Goal: Share content: Distribute website content to other platforms or users

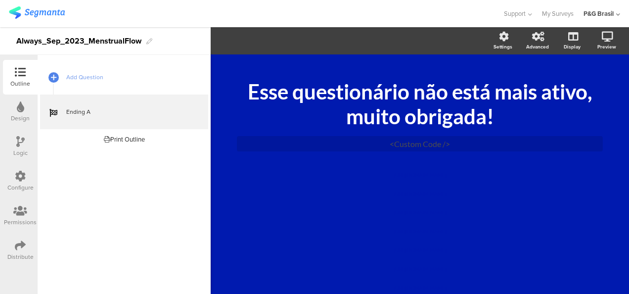
drag, startPoint x: 25, startPoint y: 251, endPoint x: 30, endPoint y: 251, distance: 5.4
click at [28, 251] on div "Distribute" at bounding box center [20, 250] width 35 height 35
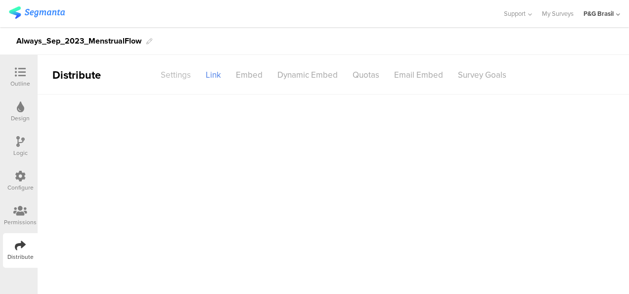
click at [167, 71] on div "Settings" at bounding box center [175, 74] width 45 height 17
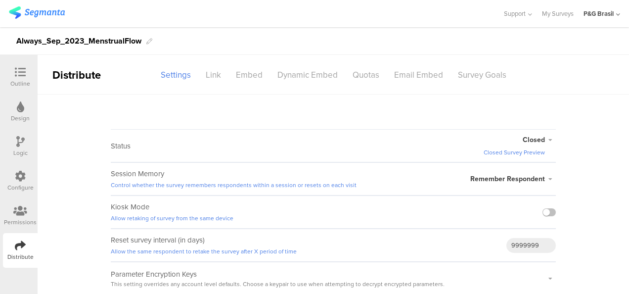
click at [547, 137] on icon at bounding box center [550, 140] width 11 height 6
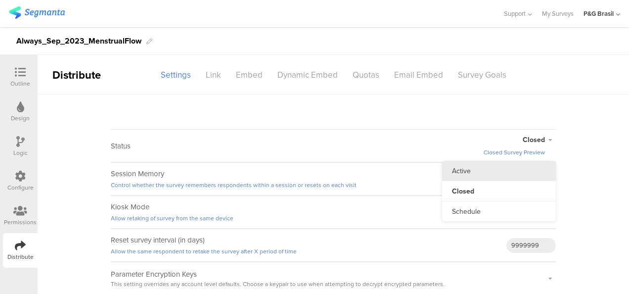
click at [515, 169] on li "Active" at bounding box center [499, 171] width 114 height 20
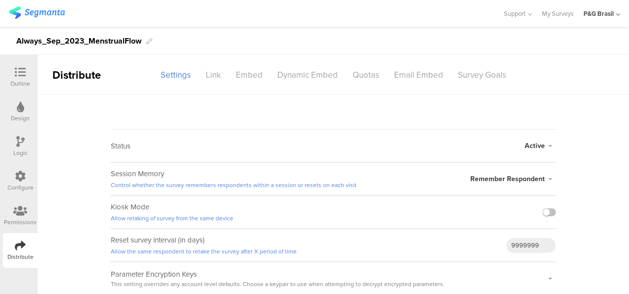
click at [541, 146] on span "Active" at bounding box center [535, 145] width 20 height 10
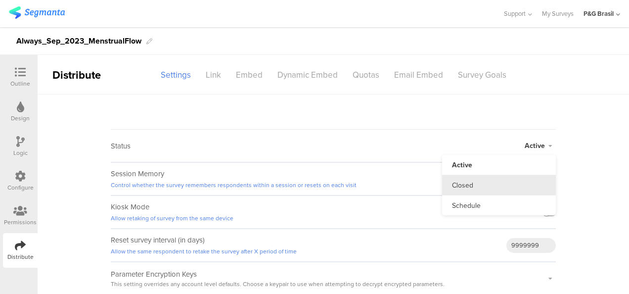
click at [483, 182] on li "Closed" at bounding box center [499, 185] width 114 height 20
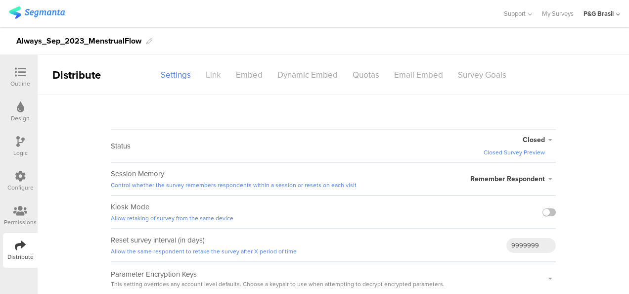
click at [201, 73] on div "Link" at bounding box center [213, 74] width 30 height 17
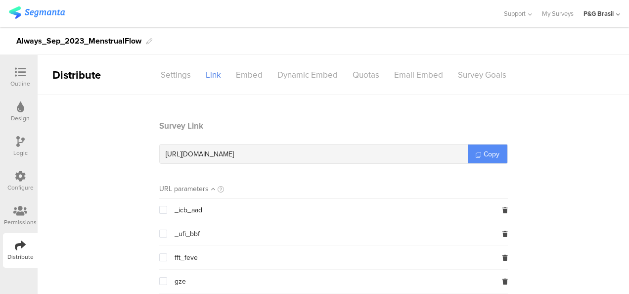
click at [490, 155] on span "Copy" at bounding box center [492, 154] width 16 height 10
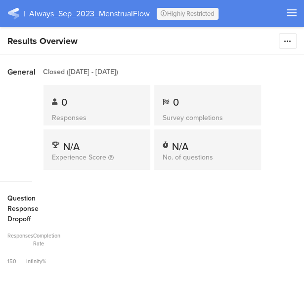
click at [51, 9] on section "| Always_Sep_2023_MenstrualFlow Highly Restricted" at bounding box center [152, 13] width 304 height 27
click at [14, 13] on img at bounding box center [13, 13] width 12 height 12
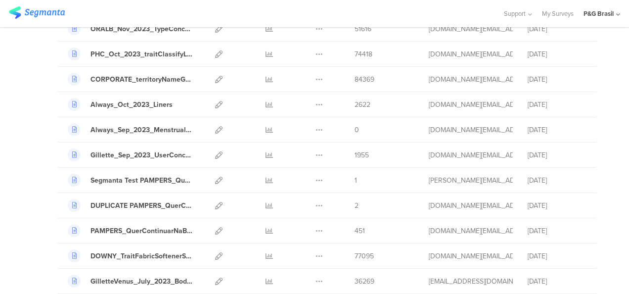
scroll to position [1194, 0]
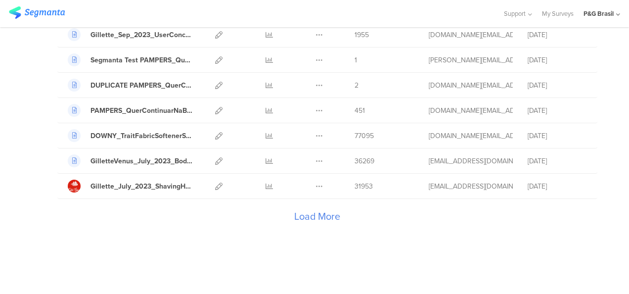
click at [300, 208] on div "Load More" at bounding box center [316, 219] width 519 height 40
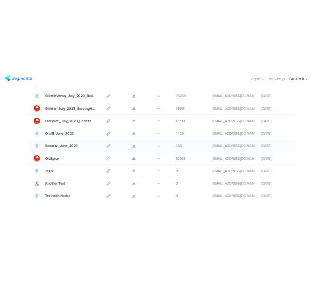
scroll to position [1330, 0]
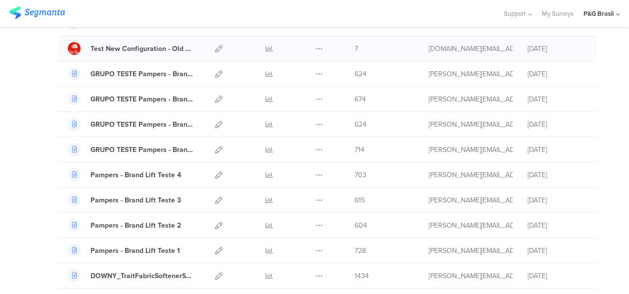
scroll to position [1236, 0]
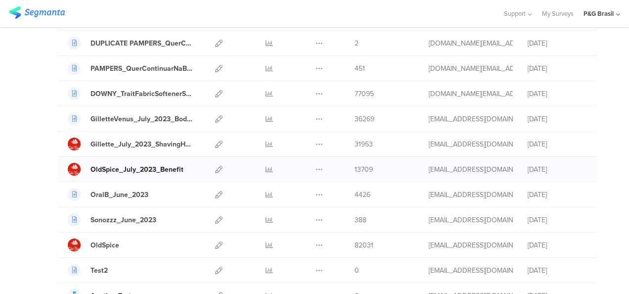
click at [140, 164] on div "OldSpice_July_2023_Benefit" at bounding box center [137, 169] width 93 height 10
click at [215, 165] on link at bounding box center [218, 169] width 7 height 25
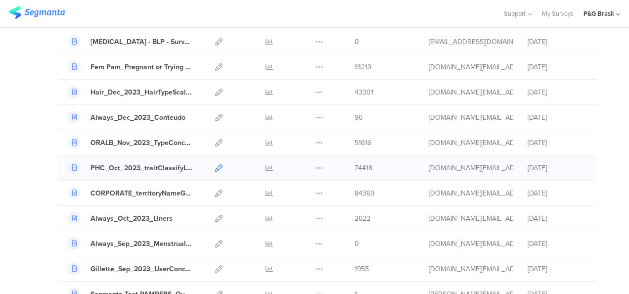
click at [215, 164] on icon at bounding box center [218, 167] width 7 height 7
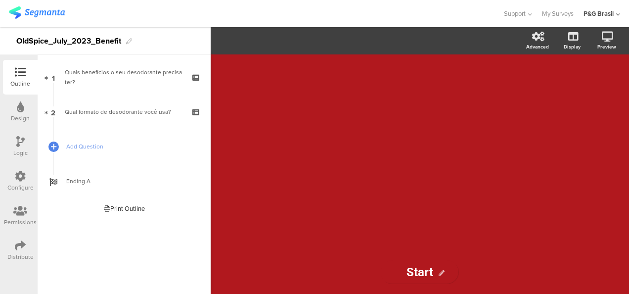
click at [31, 256] on div "Distribute" at bounding box center [20, 256] width 26 height 9
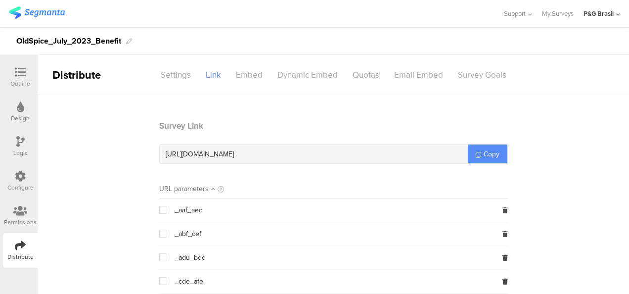
click at [491, 149] on span "Copy" at bounding box center [492, 154] width 16 height 10
click at [13, 22] on div "Support Help Center Live Chat My Surveys P&G Brasil ACCOUNTS P&G Brasil Admin C…" at bounding box center [314, 13] width 611 height 27
click at [17, 18] on img at bounding box center [37, 12] width 56 height 12
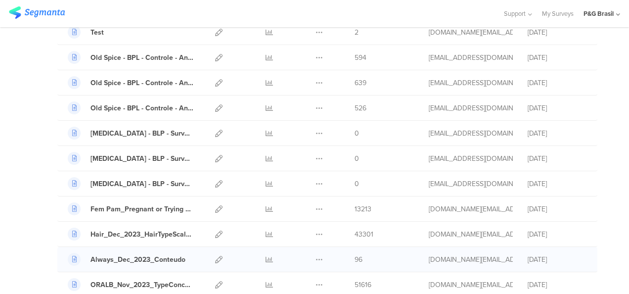
scroll to position [940, 0]
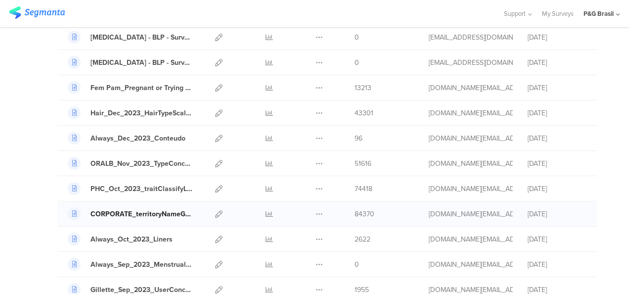
click at [169, 209] on div "CORPORATE_territoryNameGender_OCT_2023" at bounding box center [142, 214] width 103 height 10
click at [215, 210] on icon at bounding box center [218, 213] width 7 height 7
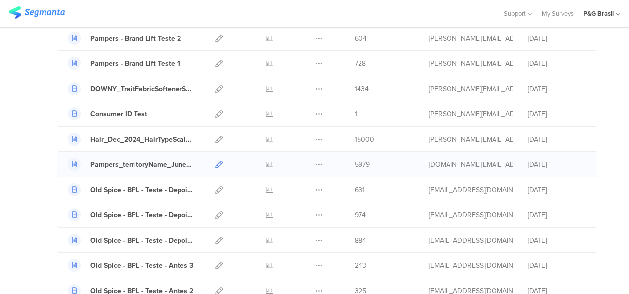
click at [215, 162] on icon at bounding box center [218, 164] width 7 height 7
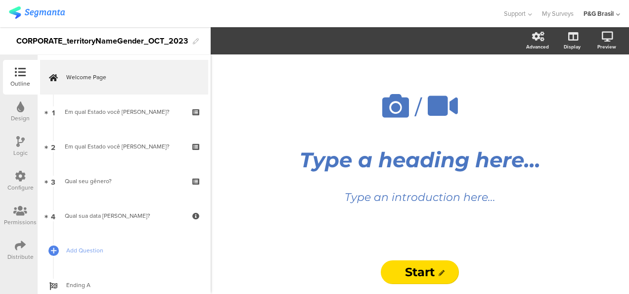
click at [13, 254] on div "Distribute" at bounding box center [20, 256] width 26 height 9
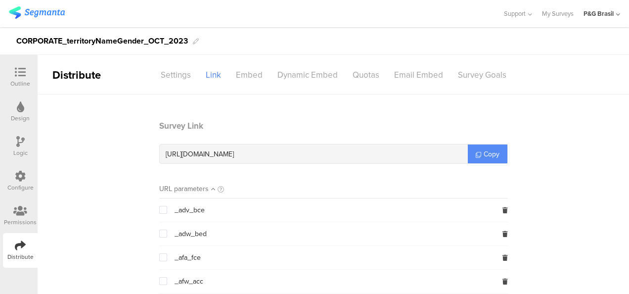
click at [484, 153] on span "Copy" at bounding box center [492, 154] width 16 height 10
click at [487, 152] on link "Copy" at bounding box center [488, 153] width 40 height 19
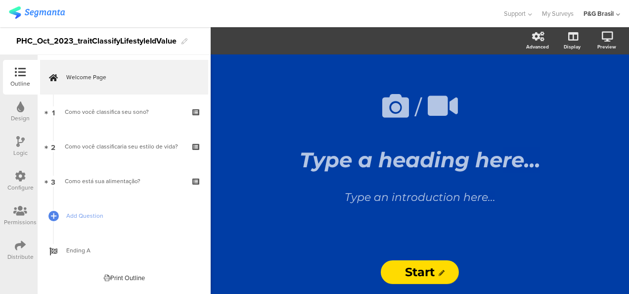
click at [22, 246] on icon at bounding box center [20, 245] width 11 height 11
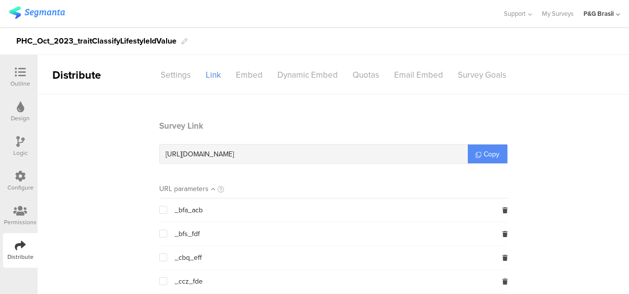
click at [479, 151] on link "Copy" at bounding box center [488, 153] width 40 height 19
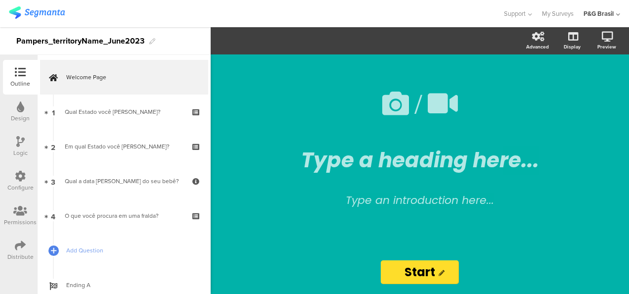
click at [19, 247] on icon at bounding box center [20, 245] width 11 height 11
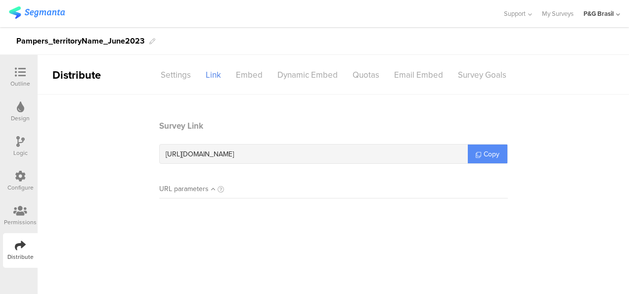
click at [478, 148] on link "Copy" at bounding box center [488, 153] width 40 height 19
click at [485, 160] on link "Copy" at bounding box center [488, 153] width 40 height 19
